Goal: Check status: Check status

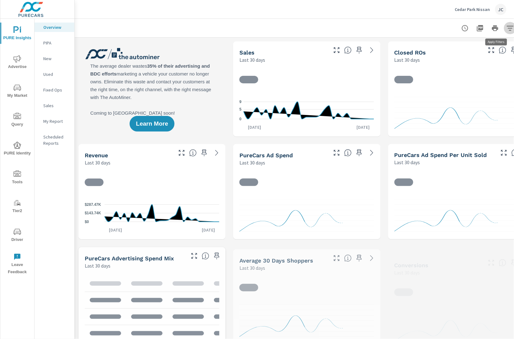
click at [506, 27] on icon "button" at bounding box center [510, 28] width 8 height 8
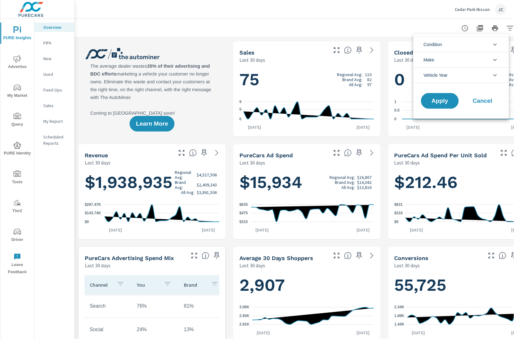
click at [395, 20] on div at bounding box center [257, 169] width 514 height 339
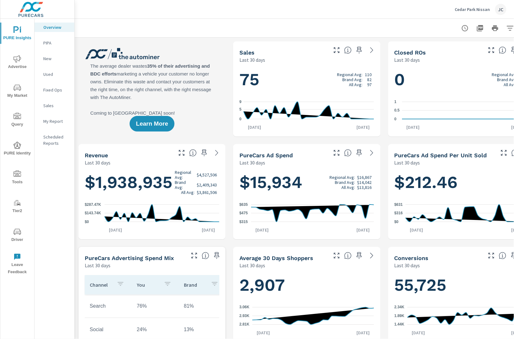
scroll to position [0, 0]
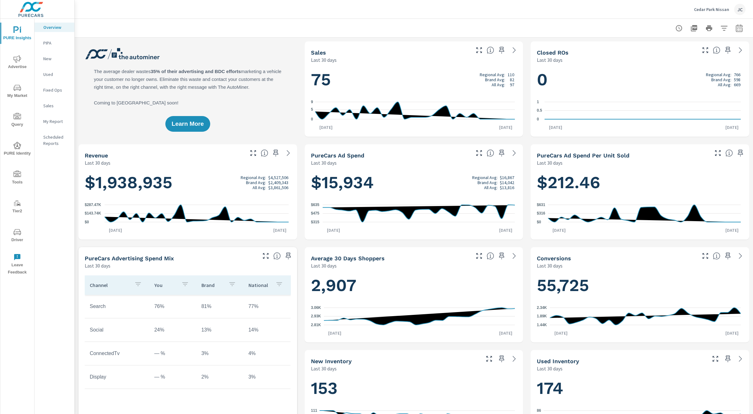
click at [17, 63] on span "Advertise" at bounding box center [17, 62] width 30 height 15
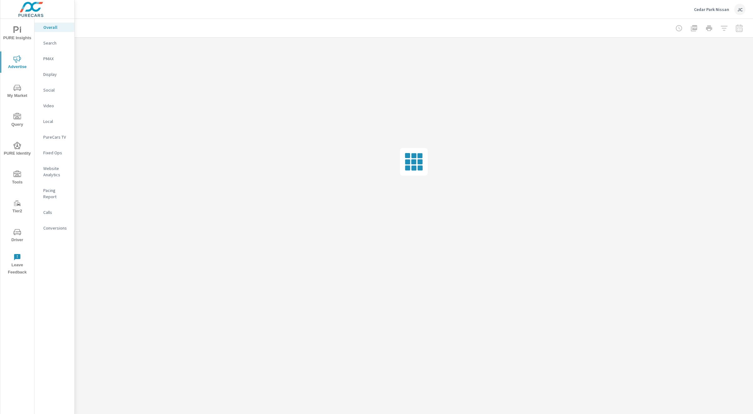
click at [513, 30] on div at bounding box center [708, 28] width 73 height 13
click at [513, 28] on div at bounding box center [708, 28] width 73 height 13
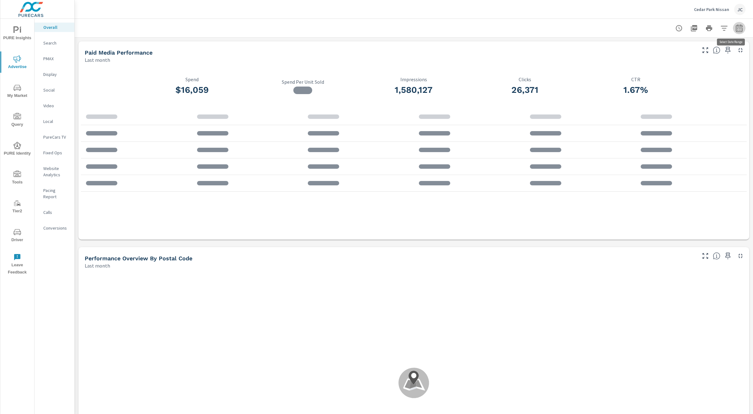
click at [513, 27] on icon "button" at bounding box center [738, 28] width 7 height 8
select select "Last month"
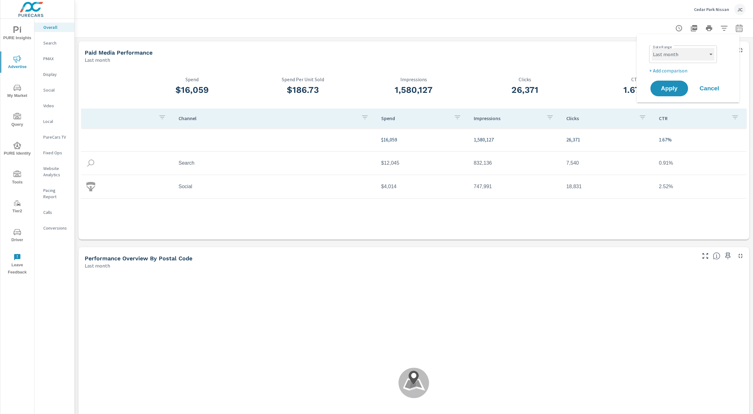
click at [513, 54] on select "Custom [DATE] Last week Last 7 days Last 14 days Last 30 days Last 45 days Last…" at bounding box center [682, 54] width 63 height 13
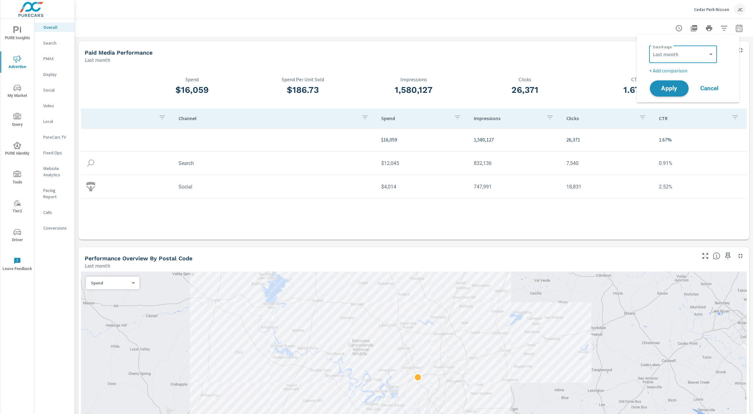
click at [513, 90] on span "Apply" at bounding box center [669, 89] width 26 height 6
click at [53, 57] on p "PMAX" at bounding box center [56, 59] width 26 height 6
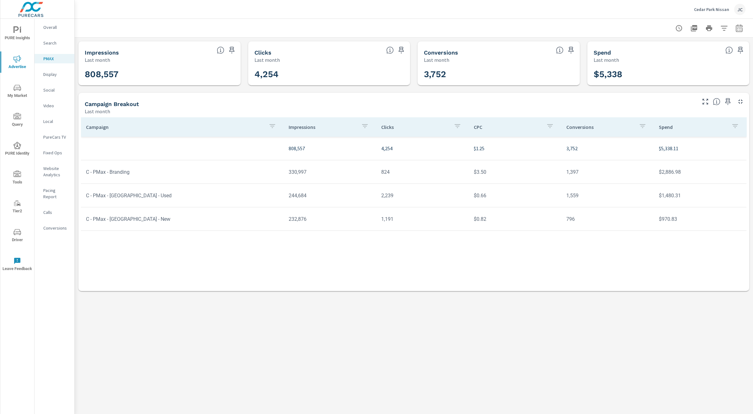
click at [513, 32] on button "button" at bounding box center [738, 28] width 13 height 13
click at [513, 55] on select "Custom [DATE] Last week Last 7 days Last 14 days Last 30 days Last 45 days Last…" at bounding box center [688, 54] width 63 height 13
click at [513, 48] on select "Custom [DATE] Last week Last 7 days Last 14 days Last 30 days Last 45 days Last…" at bounding box center [688, 54] width 63 height 13
select select "custom"
click at [513, 76] on input "[DATE]" at bounding box center [672, 78] width 35 height 13
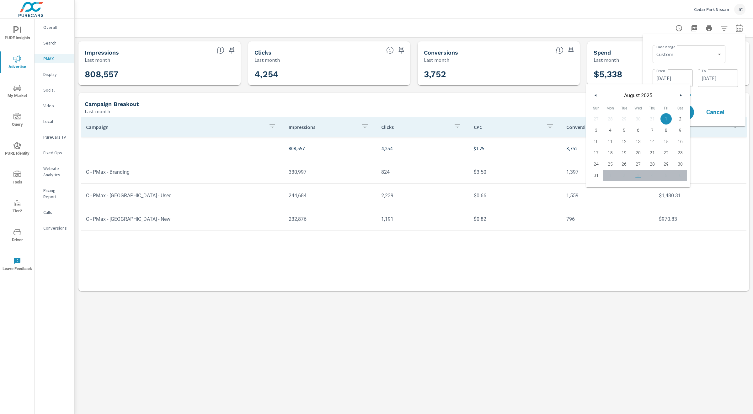
click at [513, 94] on button "button" at bounding box center [596, 96] width 8 height 8
click at [513, 117] on span "1" at bounding box center [624, 119] width 14 height 8
type input "[DATE]"
click at [513, 77] on input "[DATE]" at bounding box center [717, 78] width 35 height 13
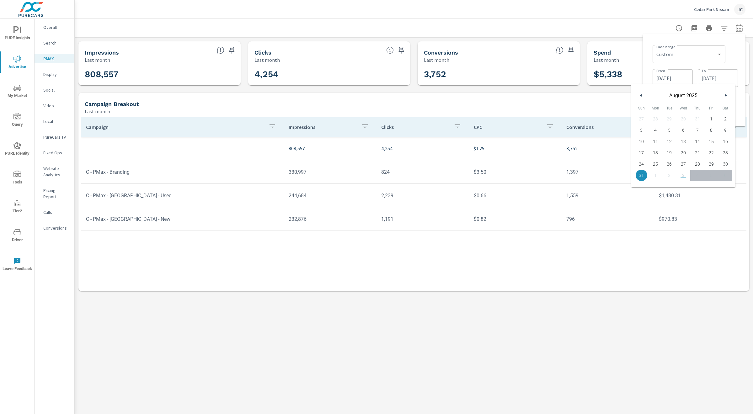
click at [513, 94] on button "button" at bounding box center [641, 96] width 8 height 8
click at [513, 163] on span "31" at bounding box center [697, 164] width 14 height 8
type input "[DATE]"
click at [513, 103] on div "Campaign Breakout" at bounding box center [390, 103] width 610 height 7
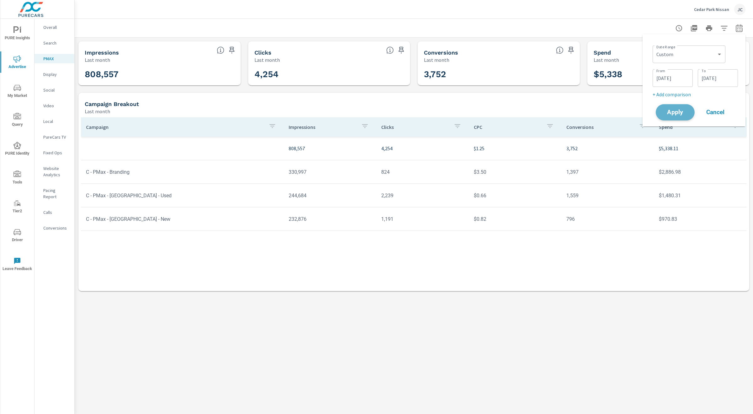
click at [513, 114] on span "Apply" at bounding box center [675, 112] width 26 height 6
